Goal: Communication & Community: Answer question/provide support

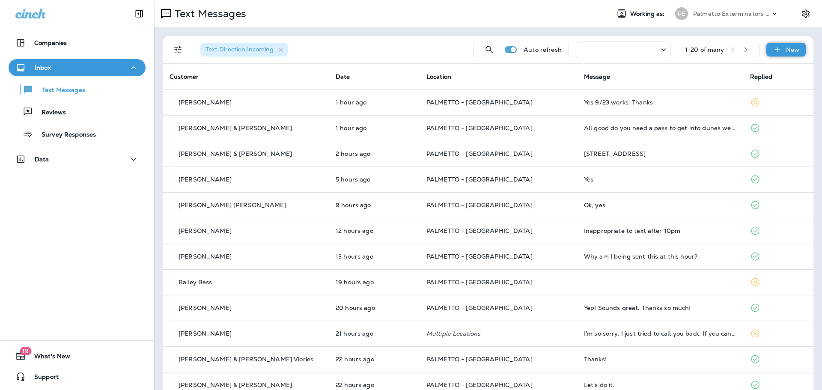
click at [777, 50] on div "New" at bounding box center [785, 50] width 39 height 14
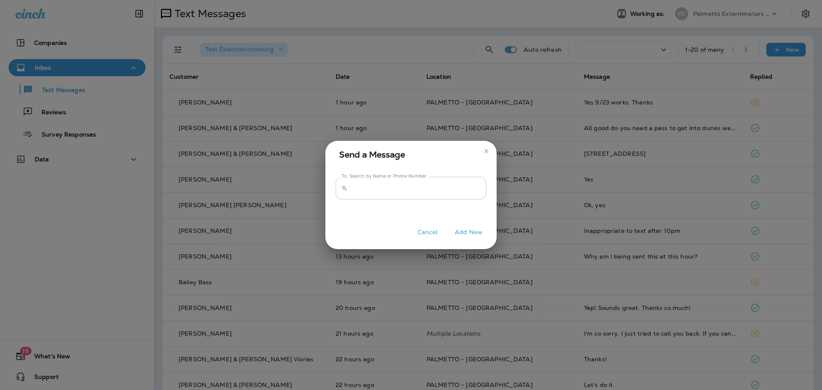
click at [369, 191] on input "To: Search by Name or Phone Number" at bounding box center [418, 188] width 135 height 23
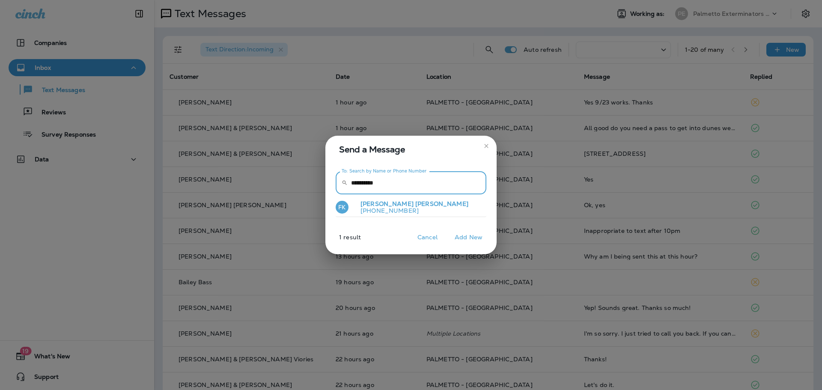
type input "**********"
click at [388, 208] on p "[PHONE_NUMBER]" at bounding box center [411, 210] width 115 height 7
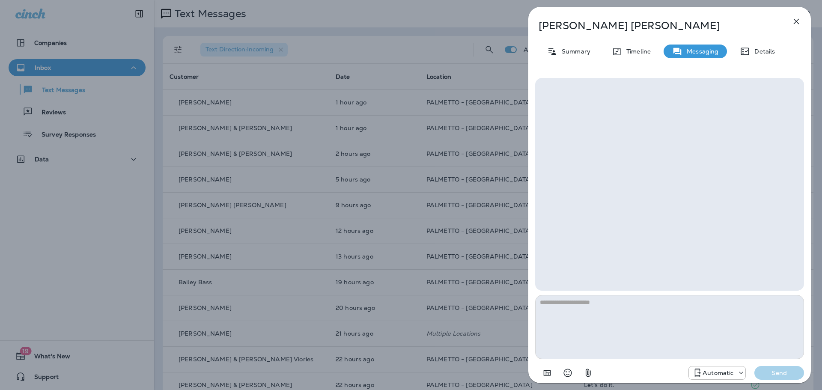
click at [598, 308] on textarea at bounding box center [669, 327] width 269 height 64
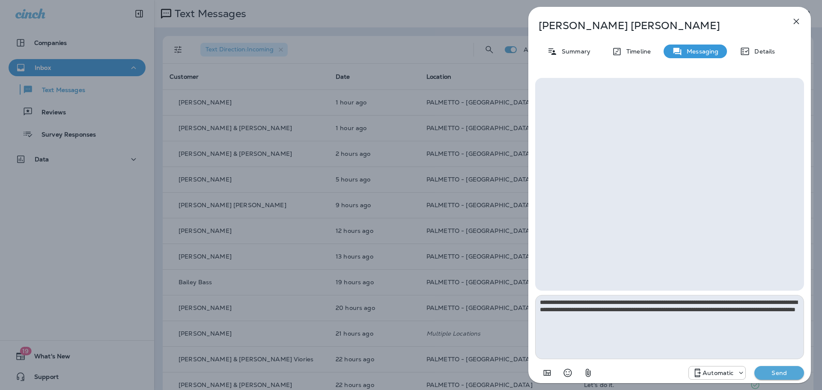
type textarea "**********"
click at [770, 372] on p "Send" at bounding box center [779, 373] width 36 height 8
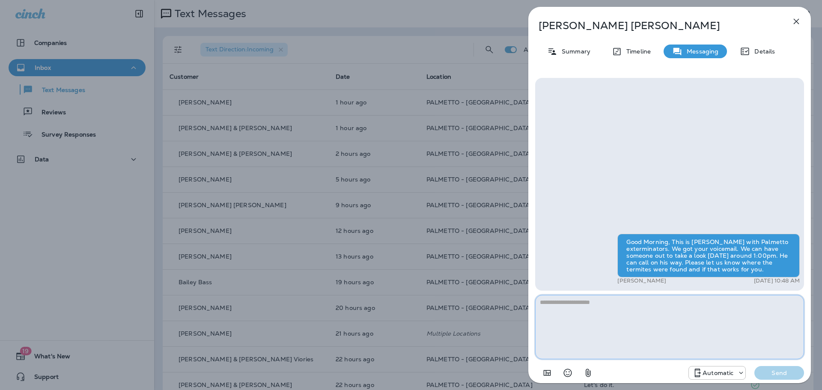
click at [601, 306] on textarea at bounding box center [669, 327] width 269 height 64
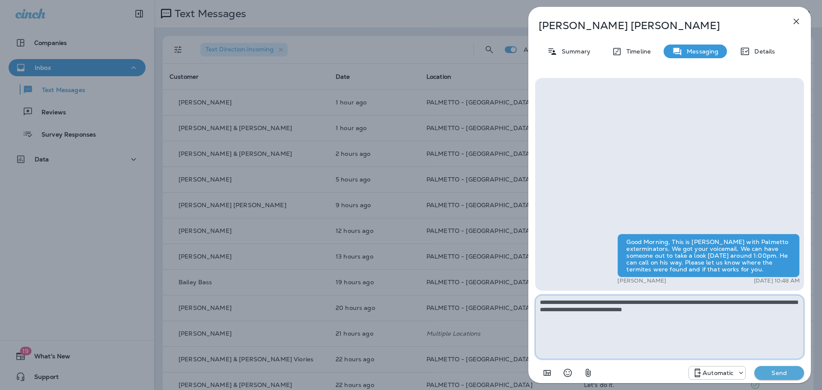
type textarea "**********"
click at [775, 378] on button "Send" at bounding box center [779, 373] width 50 height 14
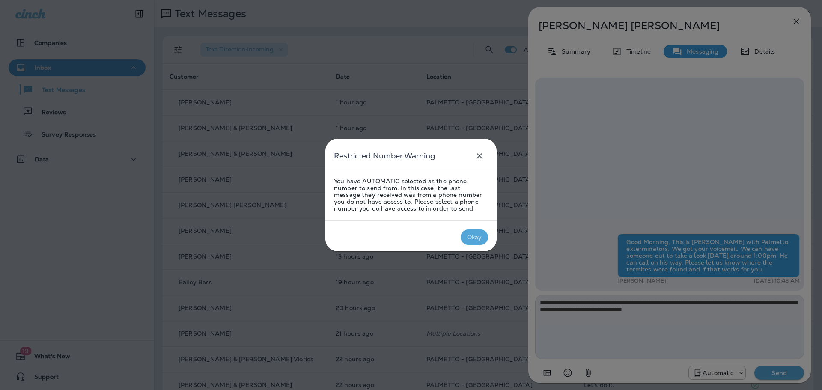
click at [471, 234] on div "Okay" at bounding box center [474, 237] width 15 height 7
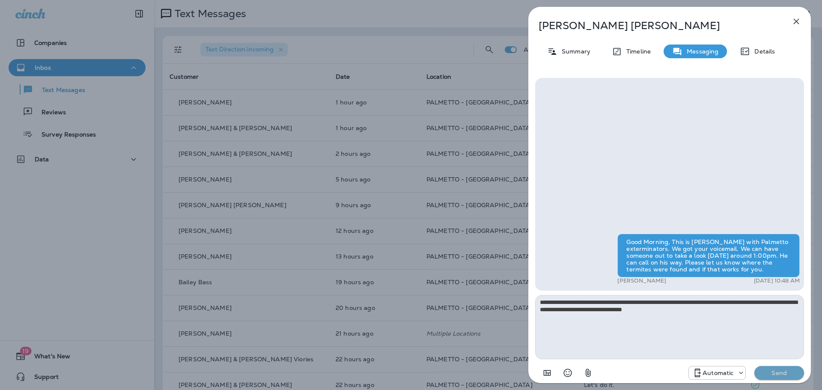
click at [780, 376] on p "Send" at bounding box center [779, 373] width 36 height 8
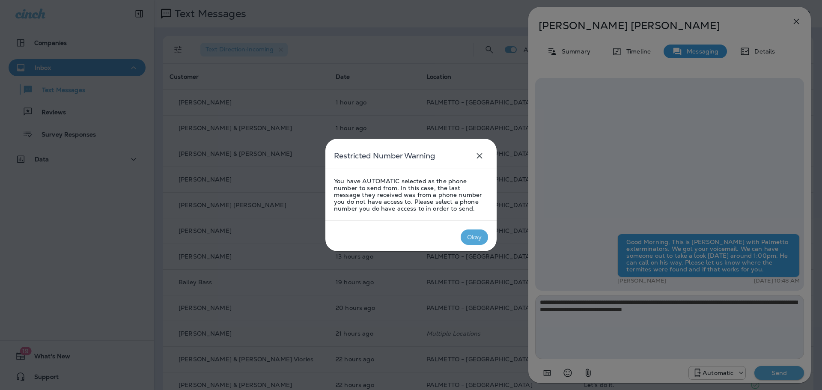
click at [469, 237] on div "Okay" at bounding box center [474, 237] width 15 height 7
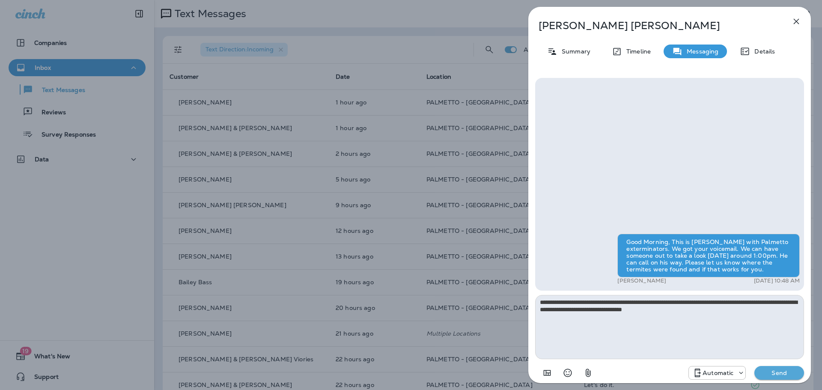
click at [725, 375] on p "Automatic" at bounding box center [718, 372] width 31 height 7
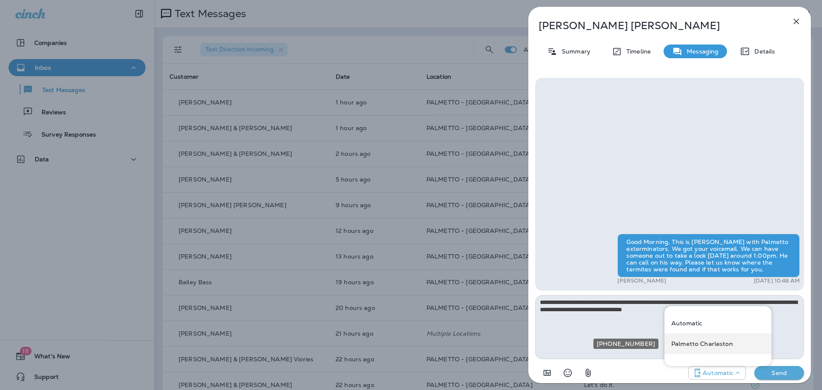
click at [715, 339] on div "Palmetto Charleston" at bounding box center [717, 344] width 107 height 21
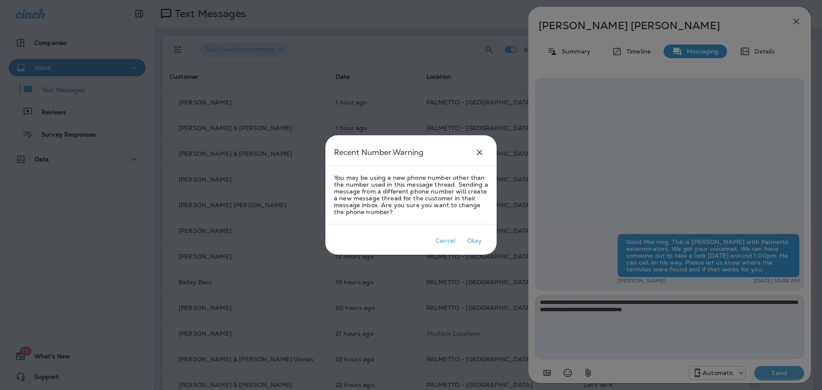
click at [769, 373] on div at bounding box center [411, 195] width 822 height 390
click at [480, 246] on button "Okay" at bounding box center [474, 240] width 27 height 15
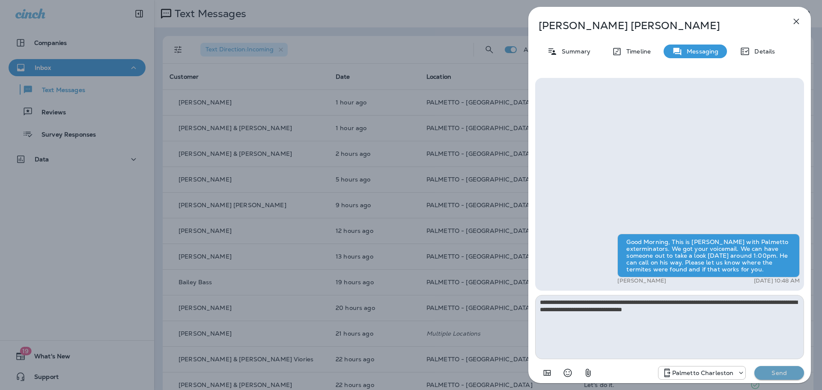
click at [792, 377] on button "Send" at bounding box center [779, 373] width 50 height 14
